Goal: Transaction & Acquisition: Register for event/course

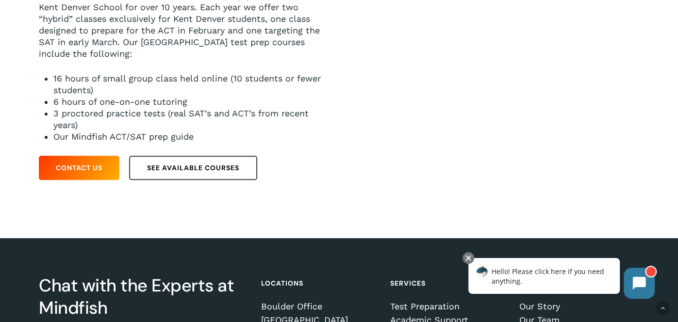
scroll to position [249, 0]
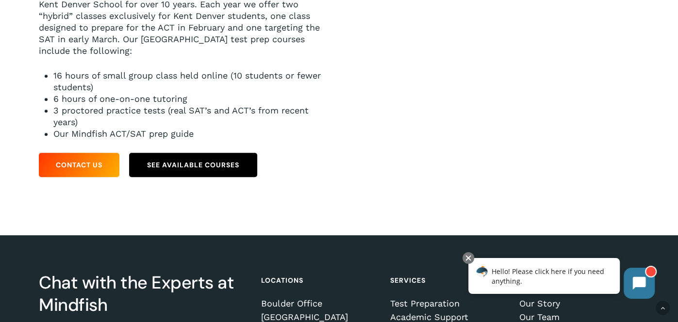
click at [191, 172] on link "See Available Courses" at bounding box center [193, 165] width 128 height 24
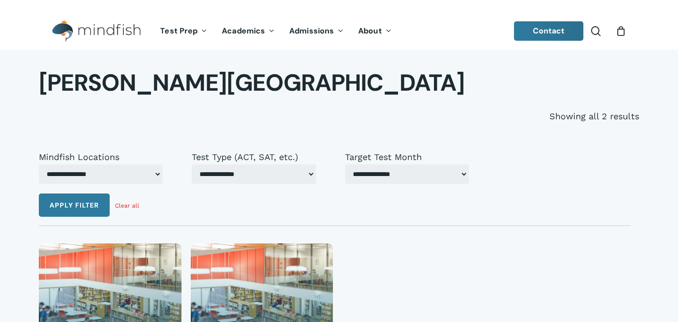
select select "***"
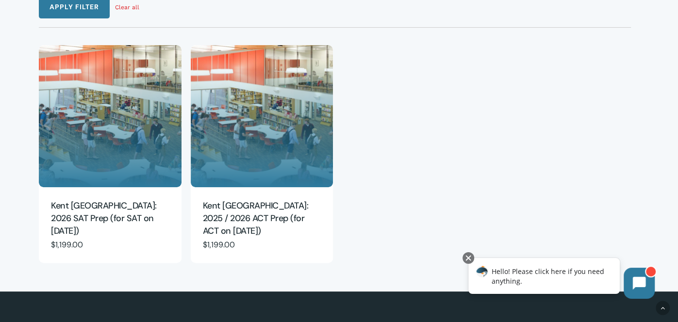
scroll to position [221, 0]
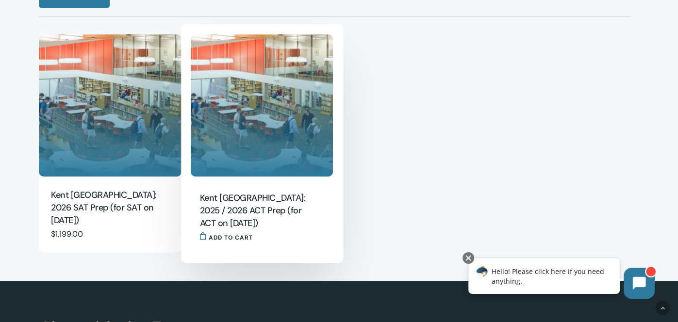
click at [281, 198] on h2 "Kent [GEOGRAPHIC_DATA]: 2025 / 2026 ACT Prep (for ACT on [DATE])" at bounding box center [259, 211] width 118 height 39
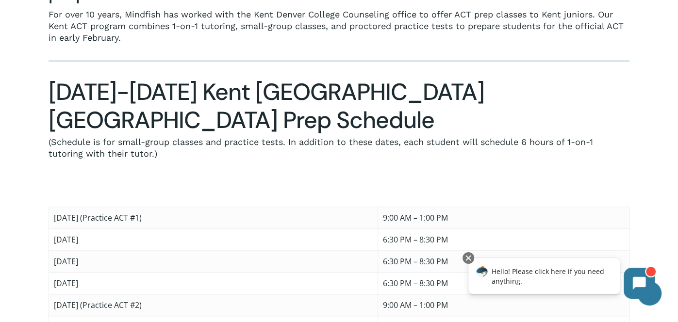
scroll to position [566, 0]
